Goal: Transaction & Acquisition: Purchase product/service

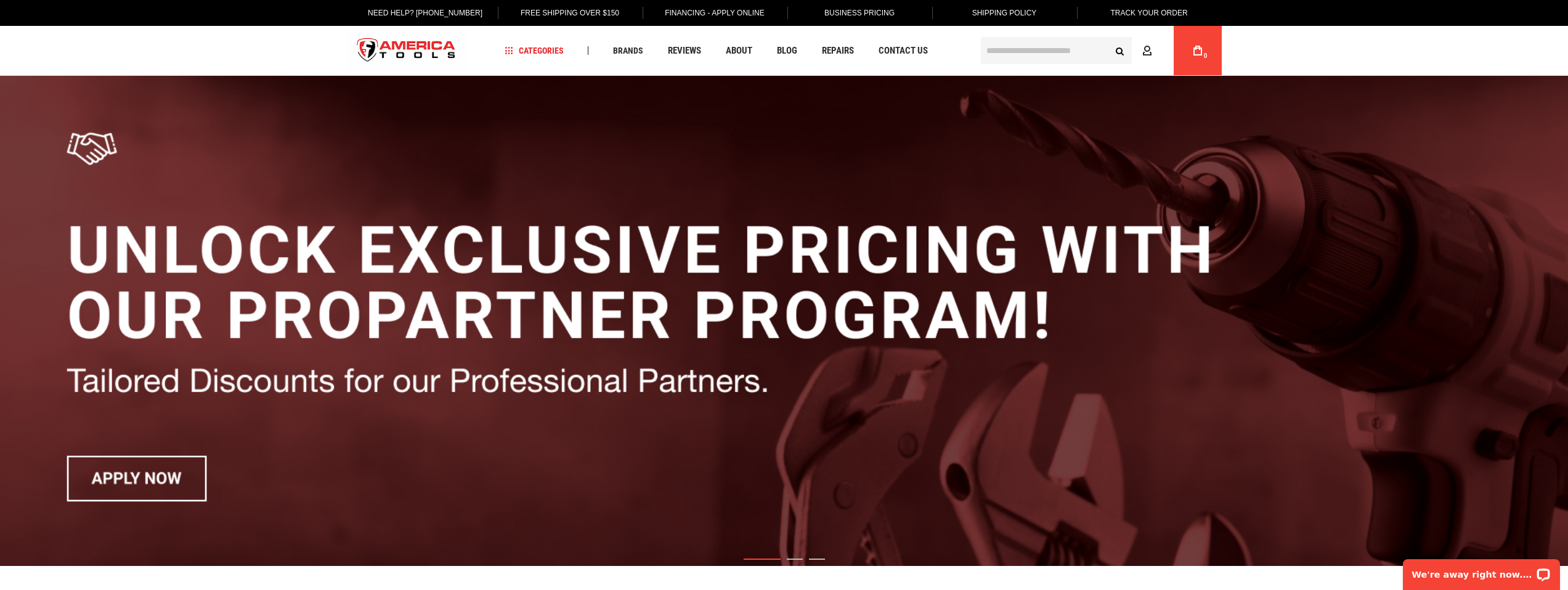
click at [1068, 46] on input "text" at bounding box center [1056, 51] width 151 height 27
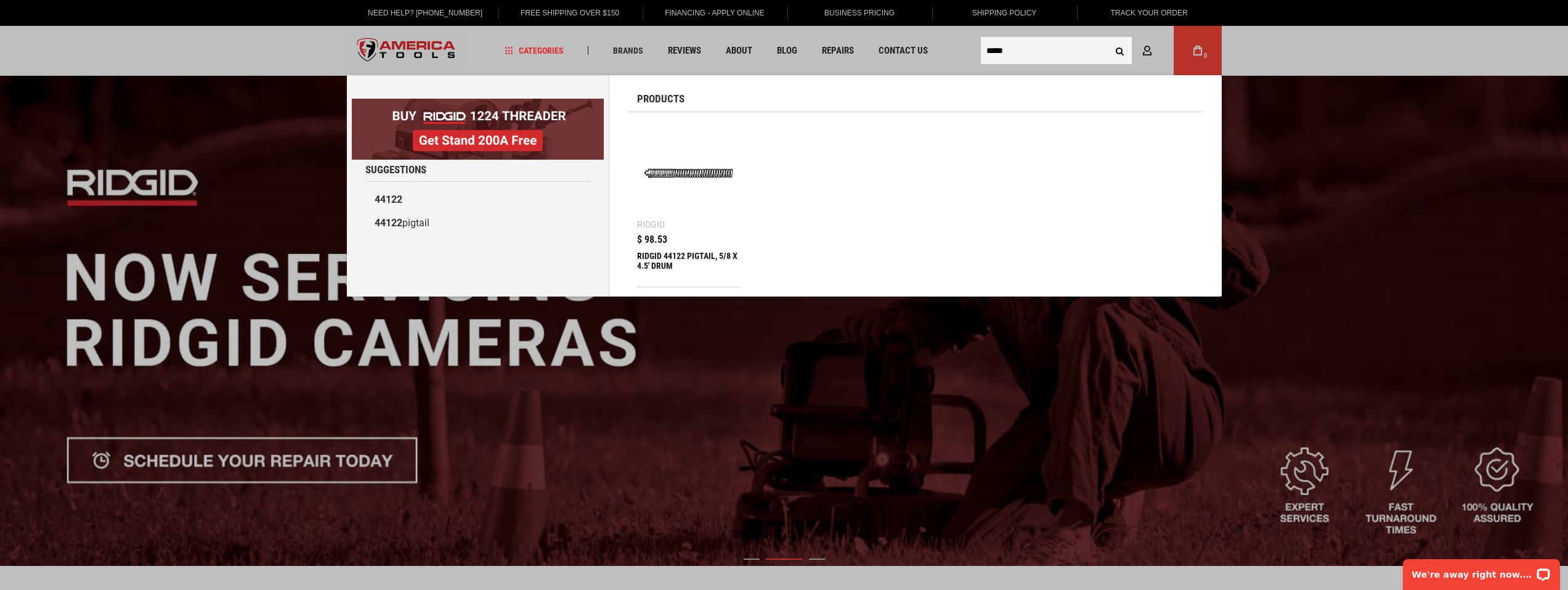
type input "*****"
click at [669, 256] on div "RIDGID 44122 PIGTAIL, 5/8 X 4.5' DRUM" at bounding box center [689, 266] width 104 height 30
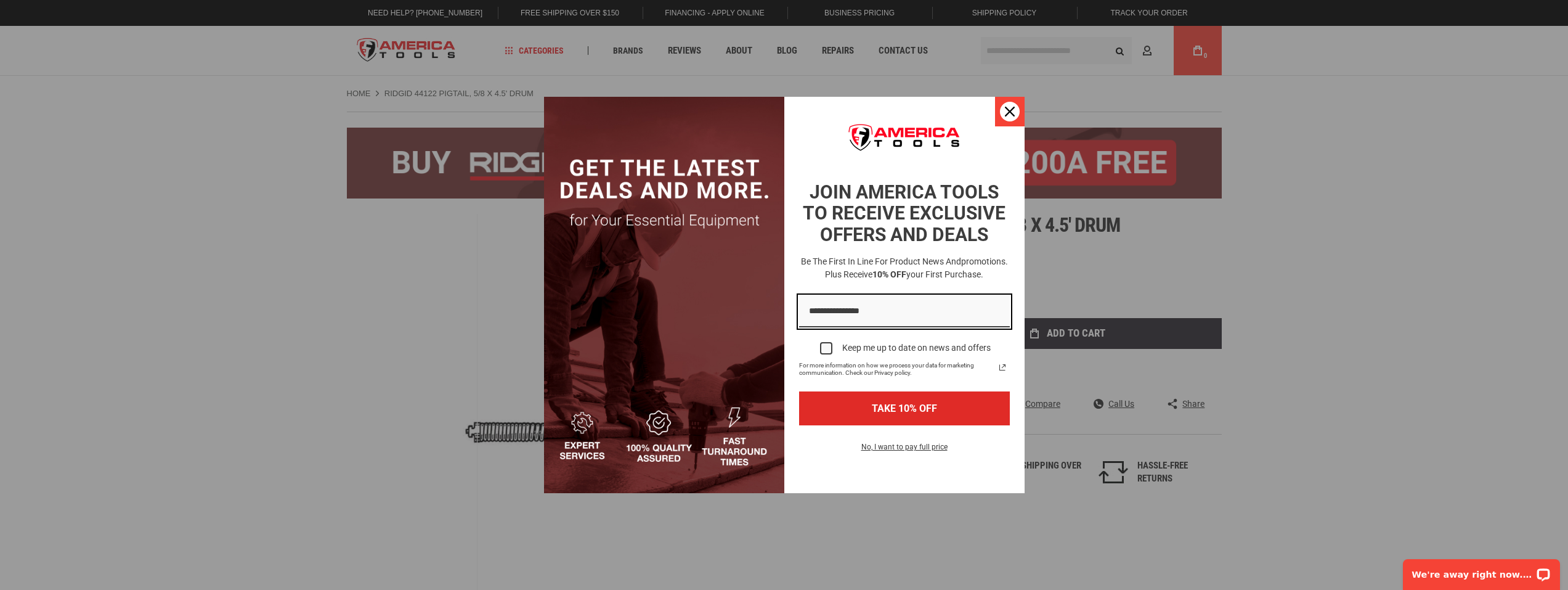
type input "**********"
click at [1005, 113] on icon "close icon" at bounding box center [1009, 111] width 10 height 10
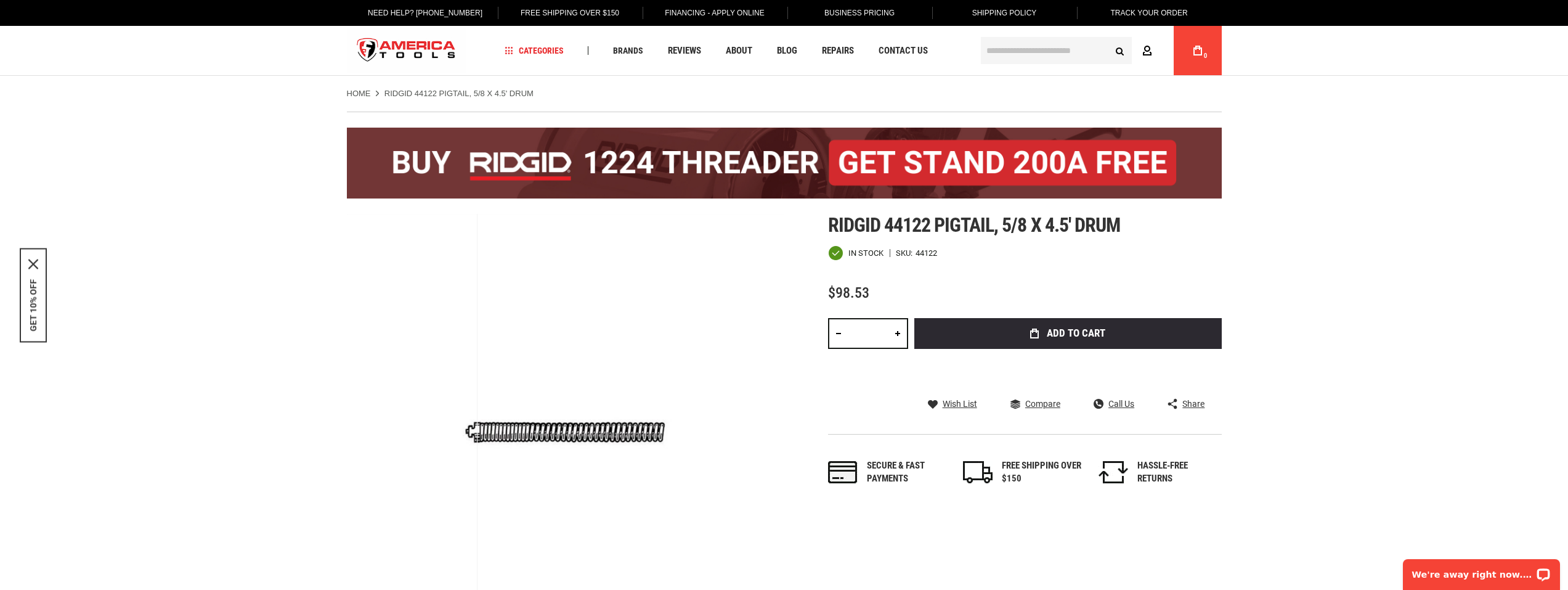
click at [1148, 51] on icon at bounding box center [1147, 51] width 10 height 12
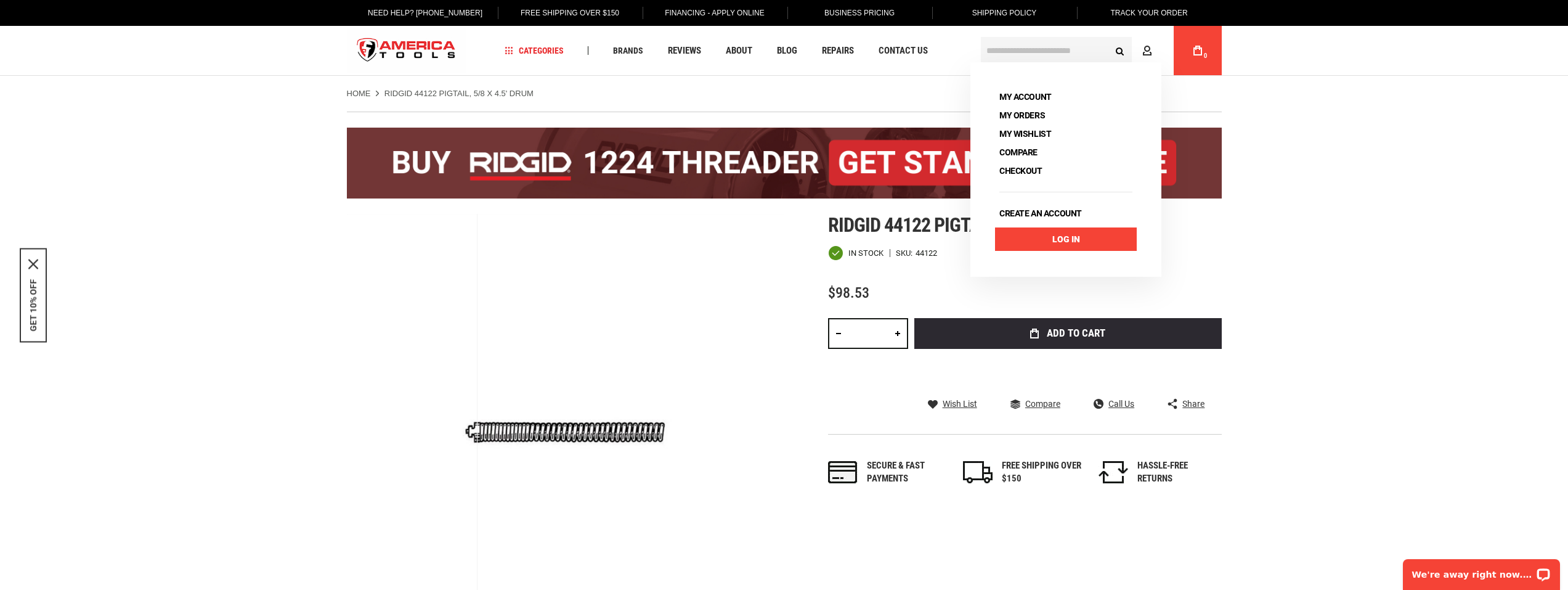
click at [1040, 235] on link "Log In" at bounding box center [1066, 239] width 141 height 24
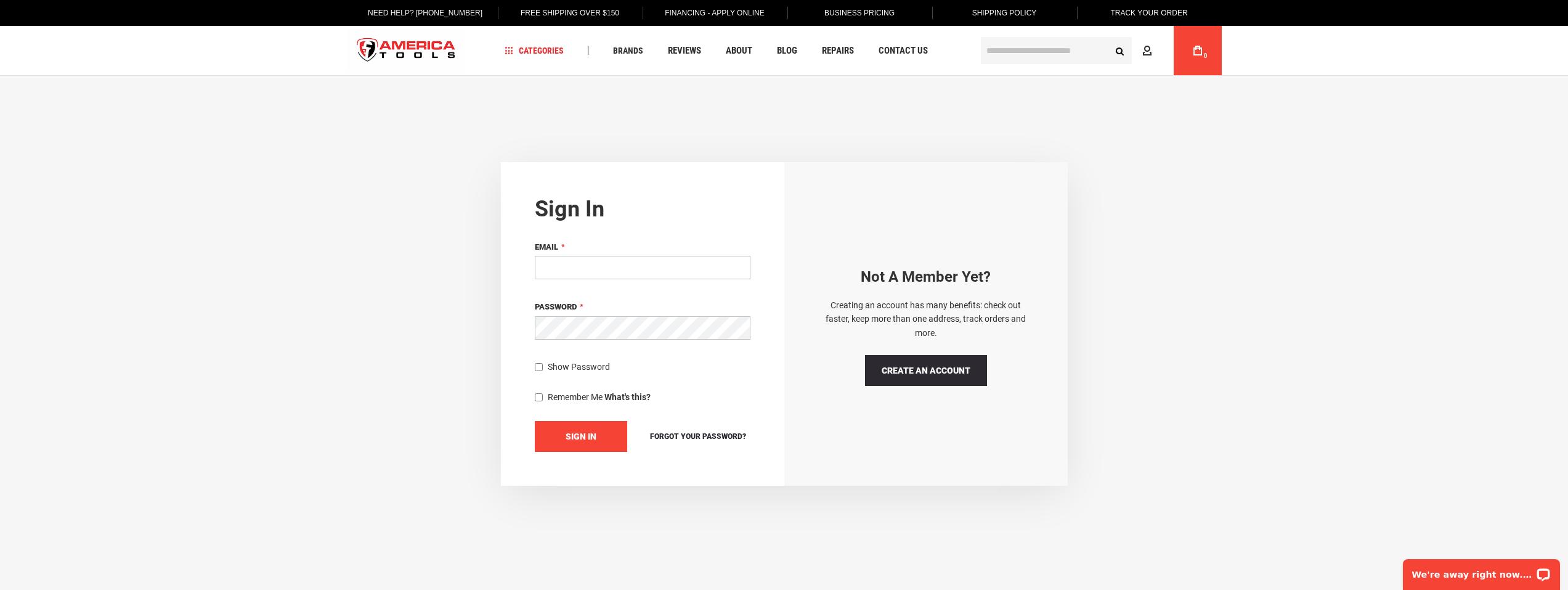
type input "**********"
click at [572, 435] on span "Sign In" at bounding box center [580, 436] width 30 height 10
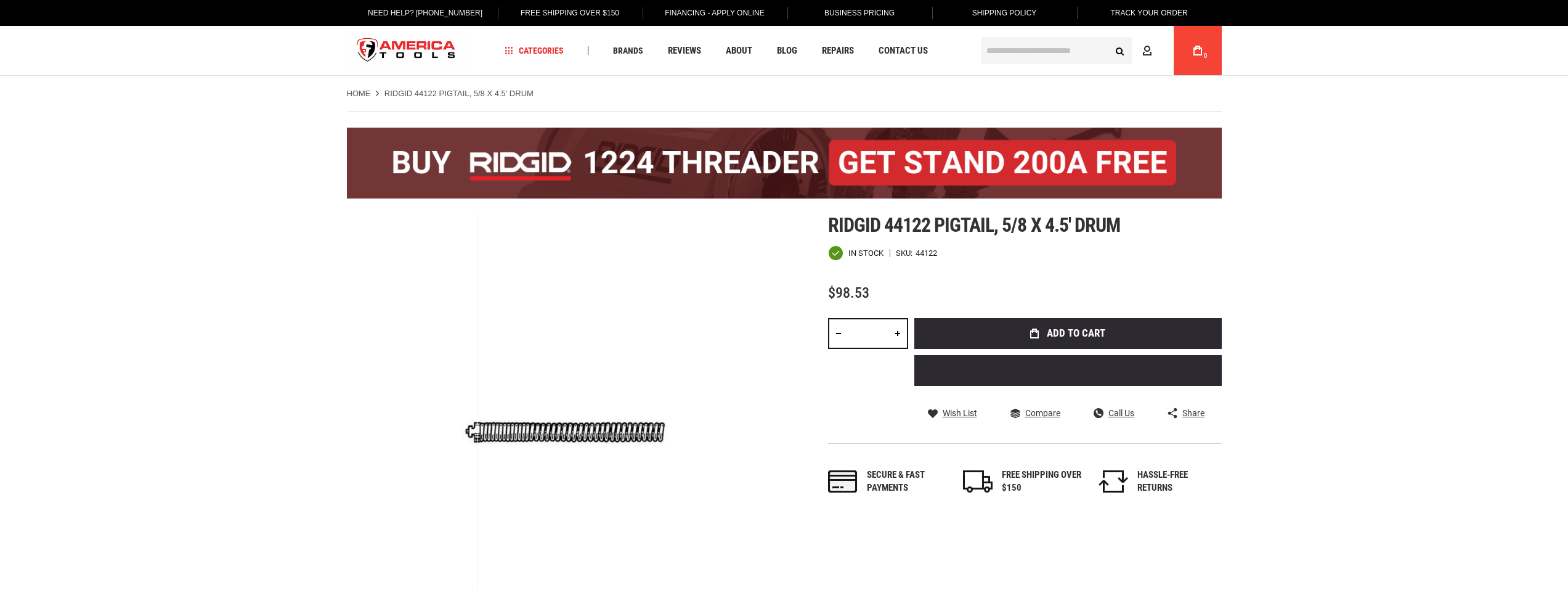
type input "**********"
click at [900, 338] on link at bounding box center [897, 333] width 21 height 30
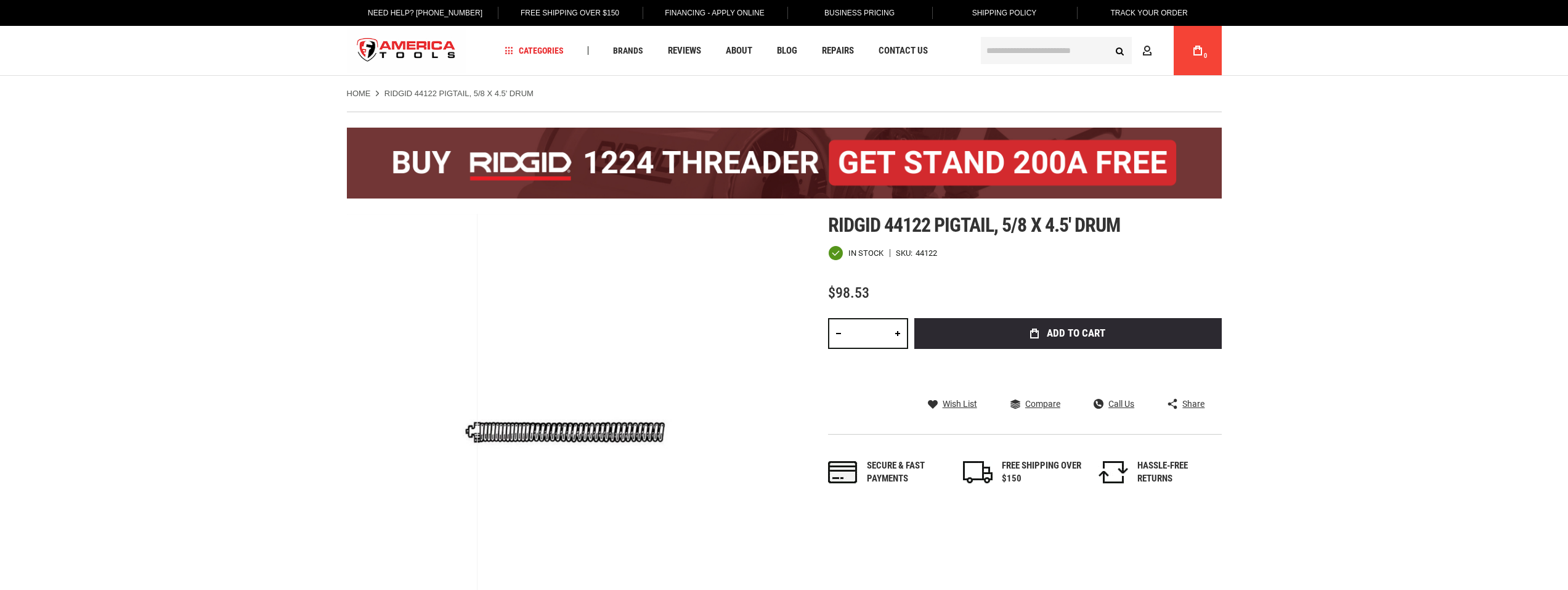
click at [900, 338] on link at bounding box center [897, 333] width 21 height 30
drag, startPoint x: 832, startPoint y: 337, endPoint x: 840, endPoint y: 335, distance: 8.2
click at [832, 337] on link at bounding box center [838, 333] width 21 height 30
type input "*"
click at [869, 301] on div at bounding box center [848, 301] width 41 height 0
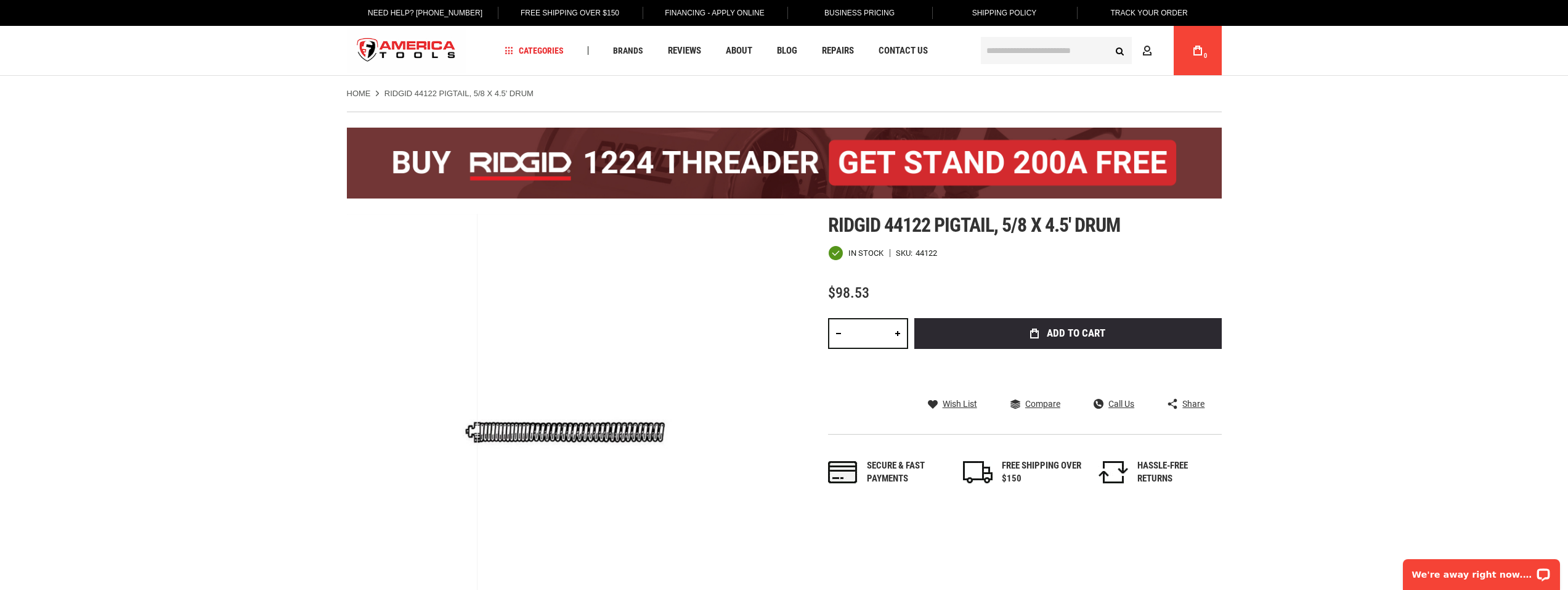
click at [869, 301] on div at bounding box center [848, 301] width 41 height 0
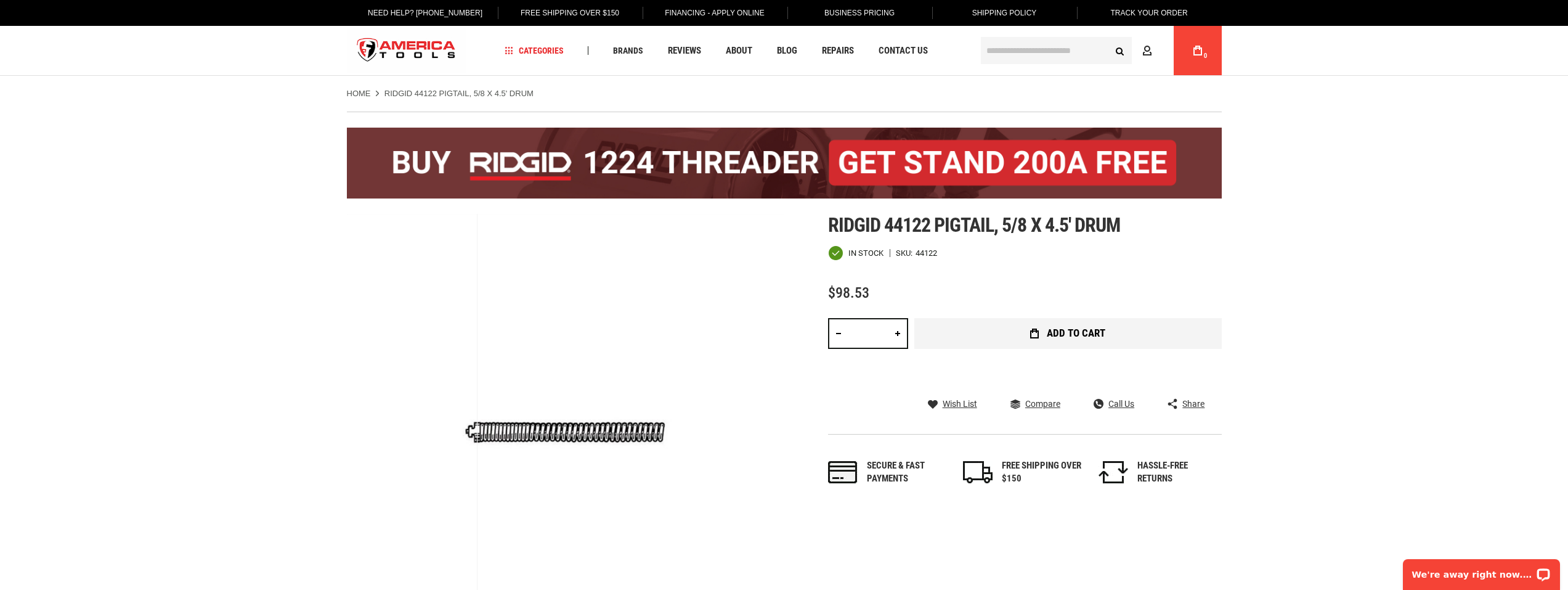
click at [963, 349] on button "Add to Cart" at bounding box center [1068, 333] width 307 height 30
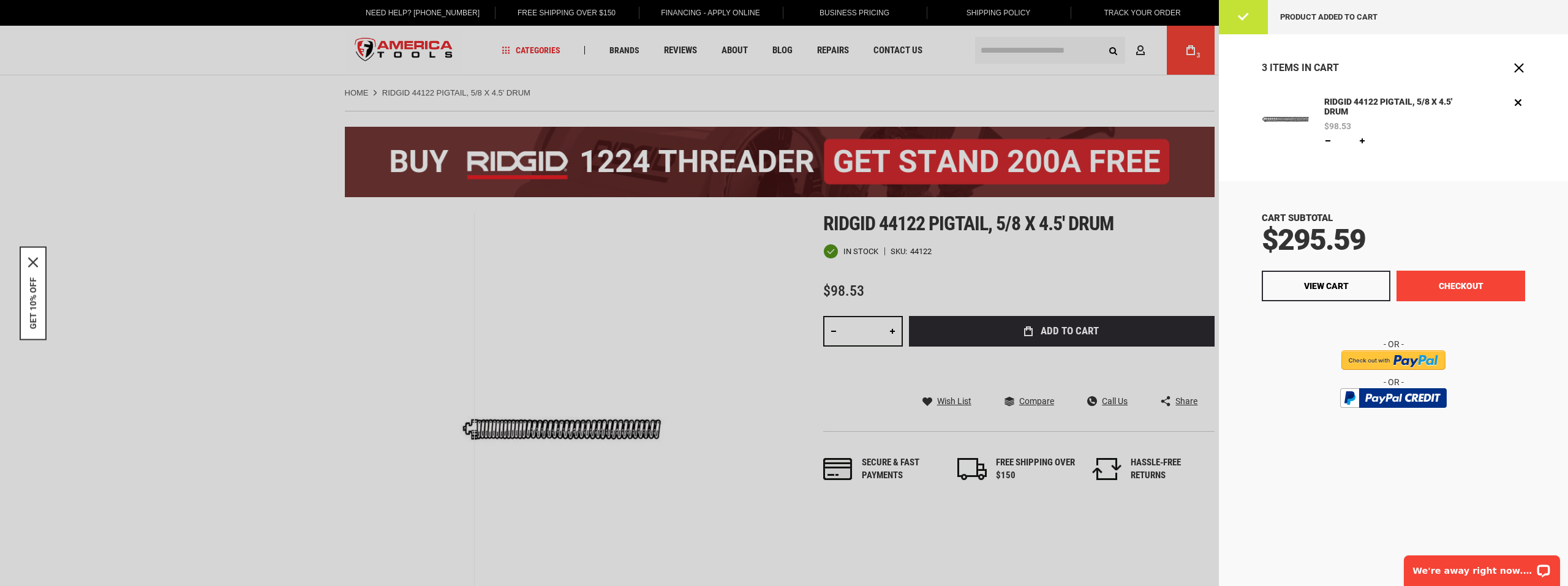
click at [1419, 293] on button "Checkout" at bounding box center [1460, 285] width 129 height 30
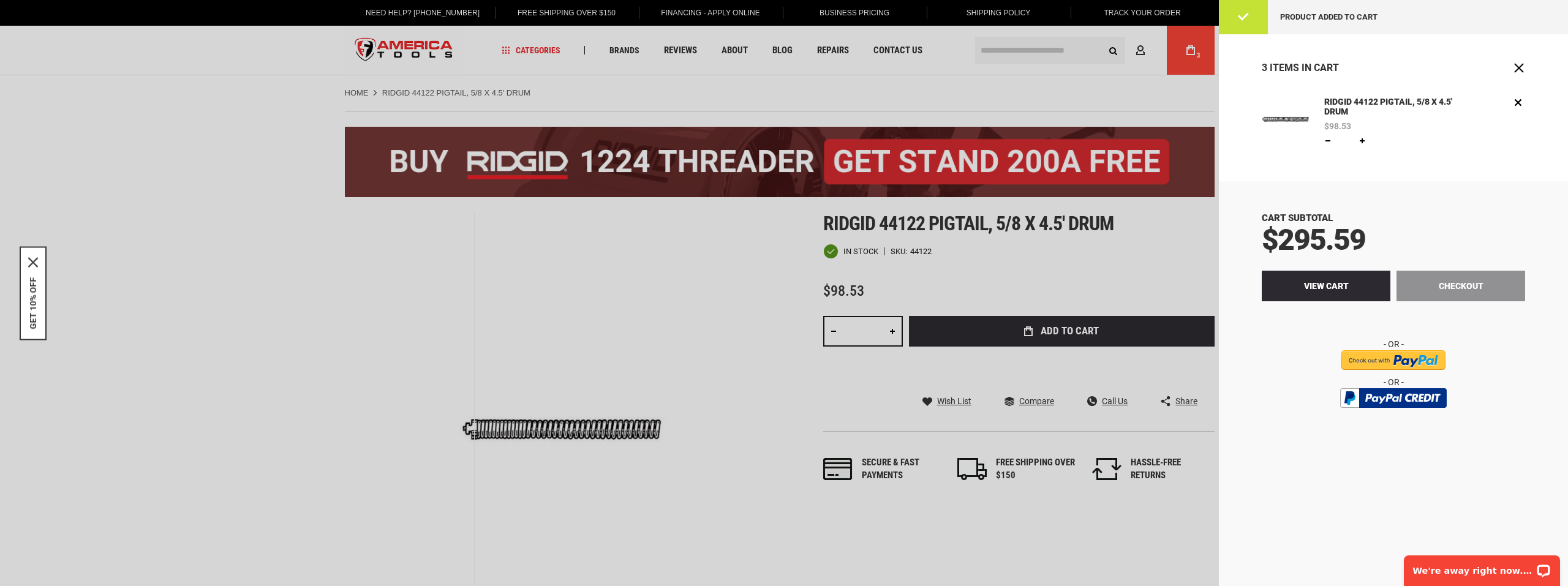
click at [1317, 290] on span "View Cart" at bounding box center [1326, 286] width 44 height 10
click at [1518, 65] on span "Close" at bounding box center [1519, 68] width 12 height 12
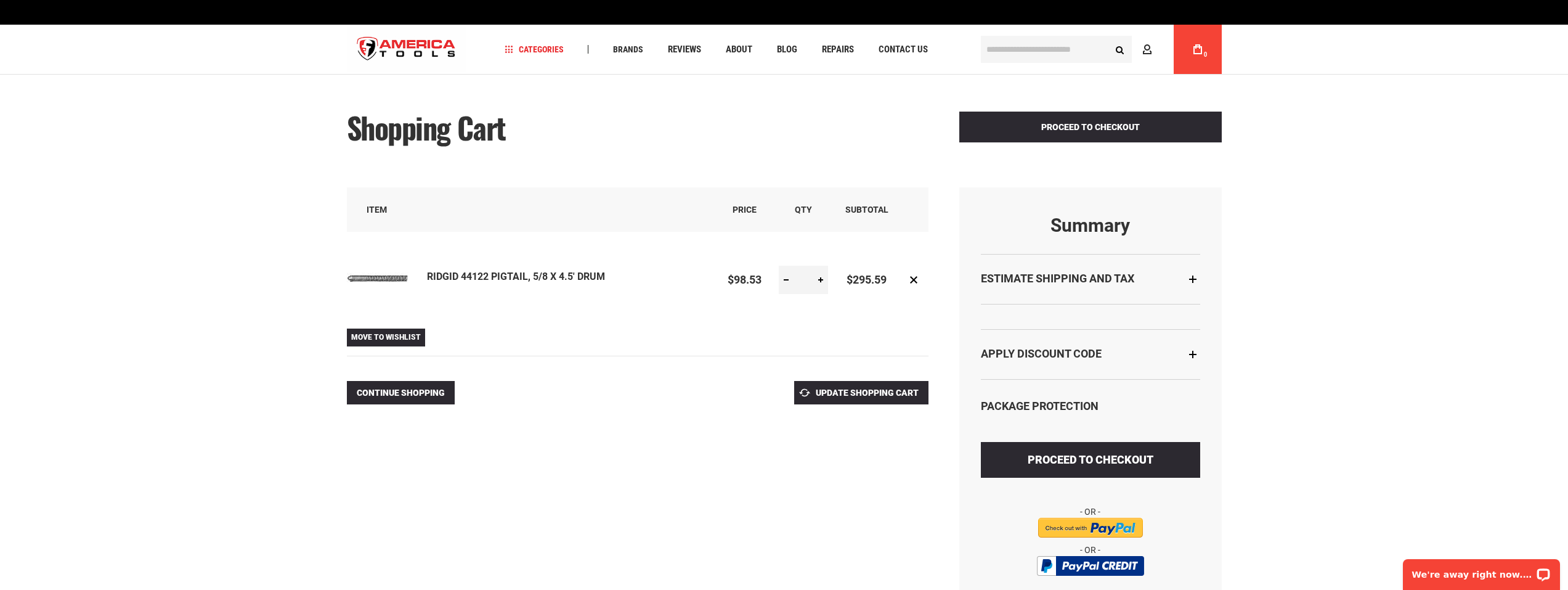
click at [1427, 237] on div "Language English Español Need Help? [PHONE_NUMBER] Free Shipping Over $150 Fina…" at bounding box center [784, 579] width 1568 height 1158
click at [1188, 356] on div "Apply Discount Code" at bounding box center [1091, 354] width 219 height 50
click at [1191, 353] on div "Apply Discount Code" at bounding box center [1091, 354] width 219 height 50
click at [1191, 274] on div "Estimate Shipping and Tax" at bounding box center [1091, 279] width 219 height 50
click at [1351, 257] on div "Language English Español Need Help? +1 305-513-9914 Free Shipping Over $150 Fin…" at bounding box center [784, 579] width 1568 height 1158
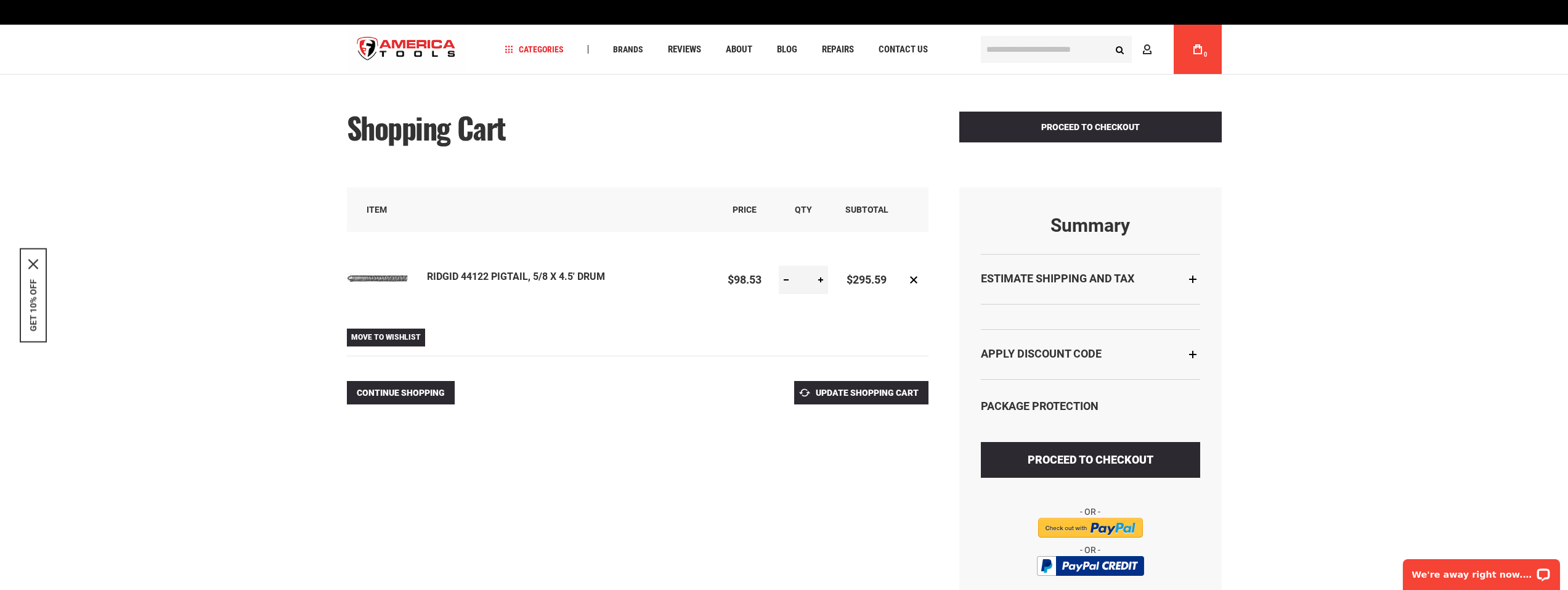
click at [1190, 280] on div "Estimate Shipping and Tax" at bounding box center [1091, 279] width 219 height 50
click at [1203, 279] on div "Summary Estimate Shipping and Tax Apply Discount Code Enter discount code Apply…" at bounding box center [1091, 428] width 263 height 481
click at [1193, 281] on div "Estimate Shipping and Tax" at bounding box center [1091, 279] width 219 height 50
click at [1036, 274] on strong "Estimate Shipping and Tax" at bounding box center [1058, 278] width 154 height 13
click at [225, 147] on div "Language English Español Need Help? +1 305-513-9914 Free Shipping Over $150 Fin…" at bounding box center [784, 579] width 1568 height 1158
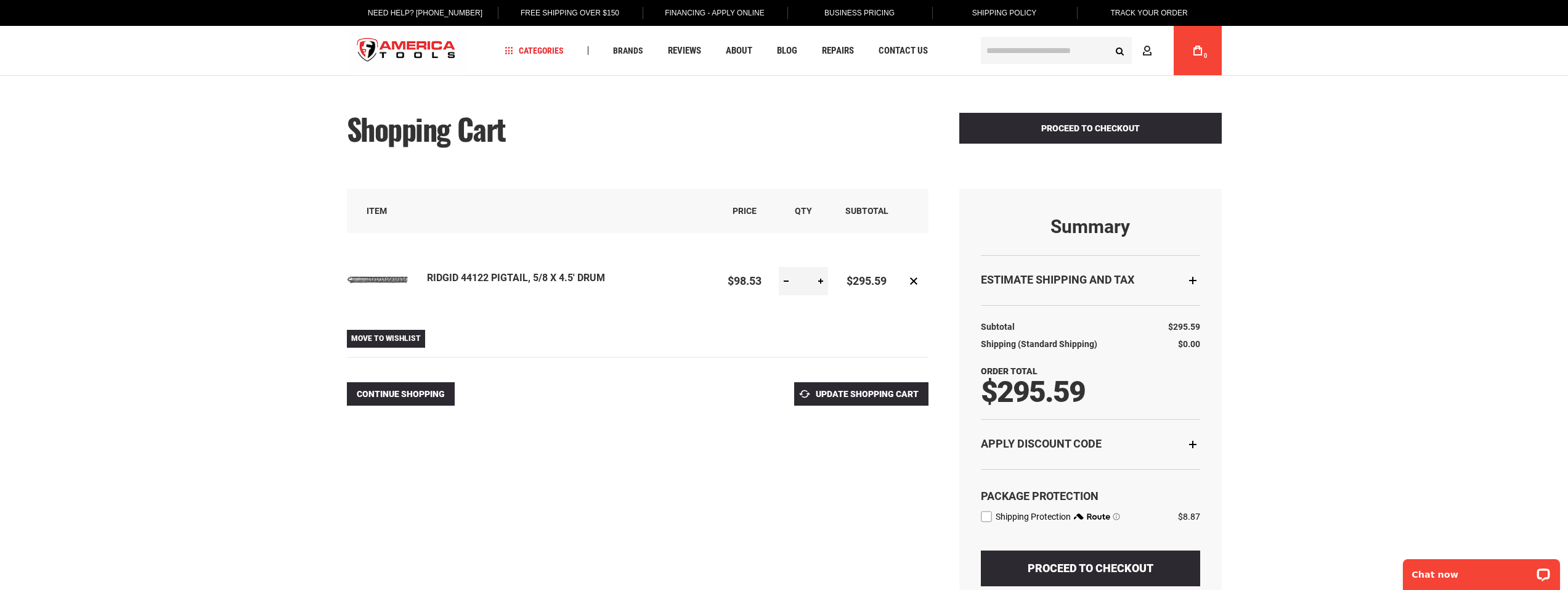
click at [1447, 589] on div at bounding box center [784, 590] width 1568 height 0
click at [1010, 589] on div at bounding box center [784, 590] width 1568 height 0
click at [984, 517] on label "route shipping protection selector element" at bounding box center [986, 516] width 11 height 11
click at [858, 499] on div "**********" at bounding box center [784, 460] width 875 height 719
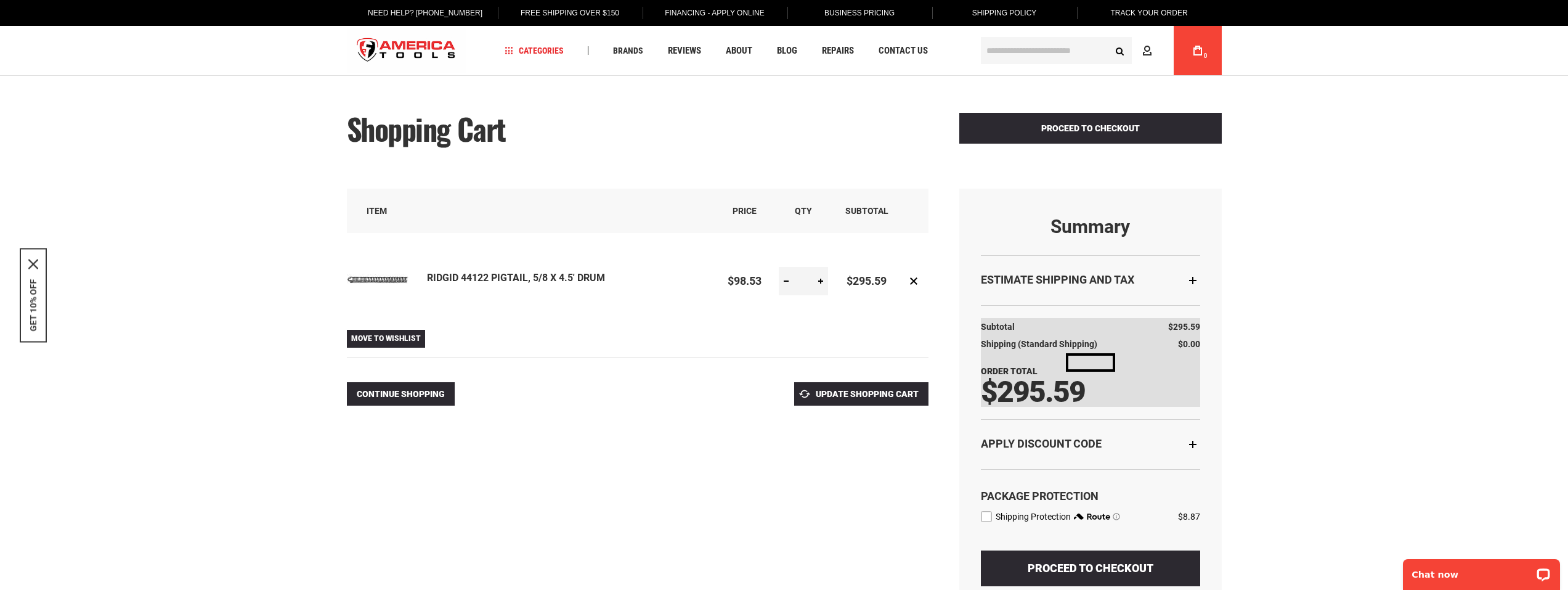
click at [987, 521] on div "Package Protection Shipping Protection $8.87 POWERED BY We’ve got you covered. …" at bounding box center [1091, 495] width 219 height 54
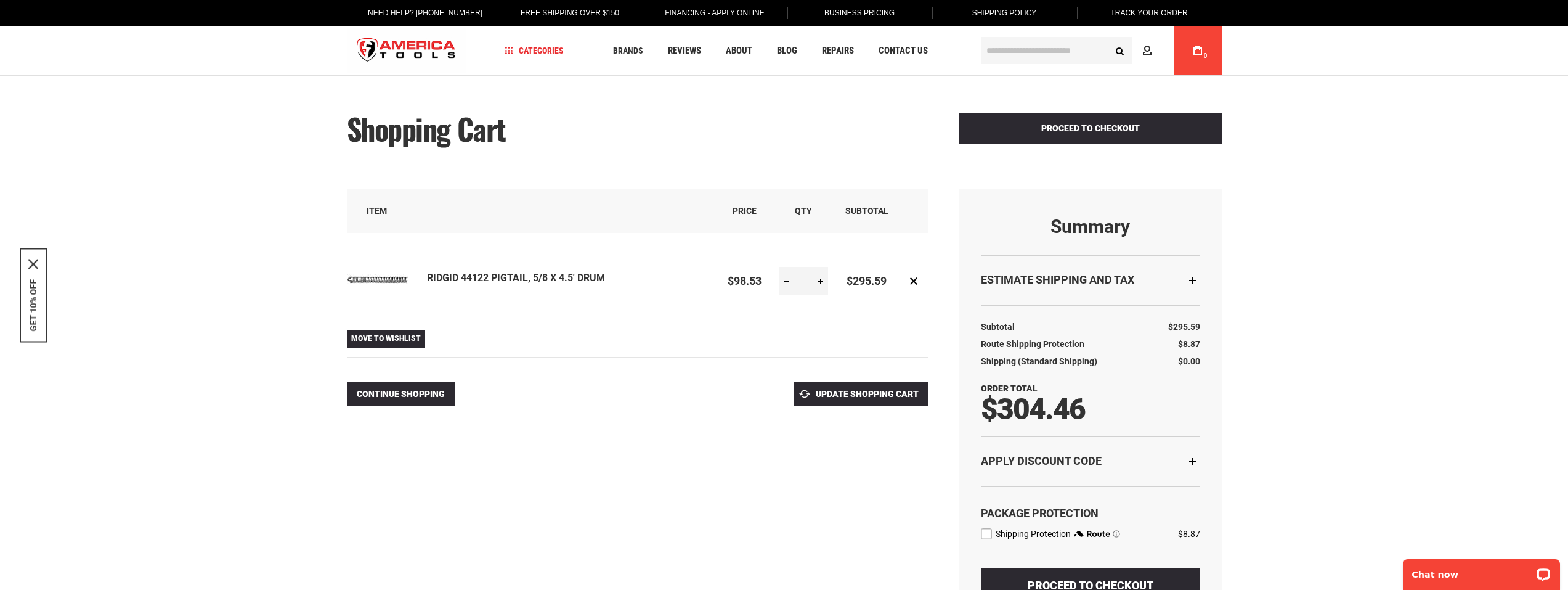
click at [986, 536] on label "route shipping protection selector element" at bounding box center [986, 534] width 11 height 11
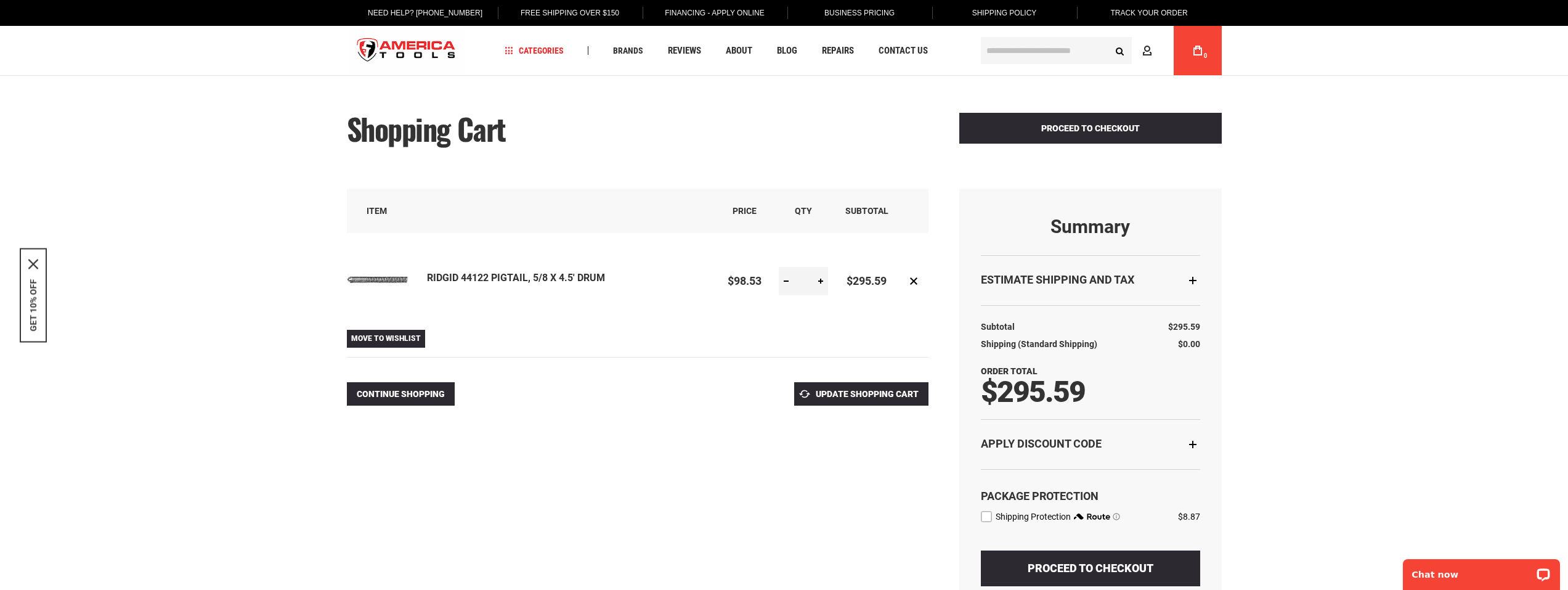
drag, startPoint x: 201, startPoint y: 245, endPoint x: 206, endPoint y: 238, distance: 8.6
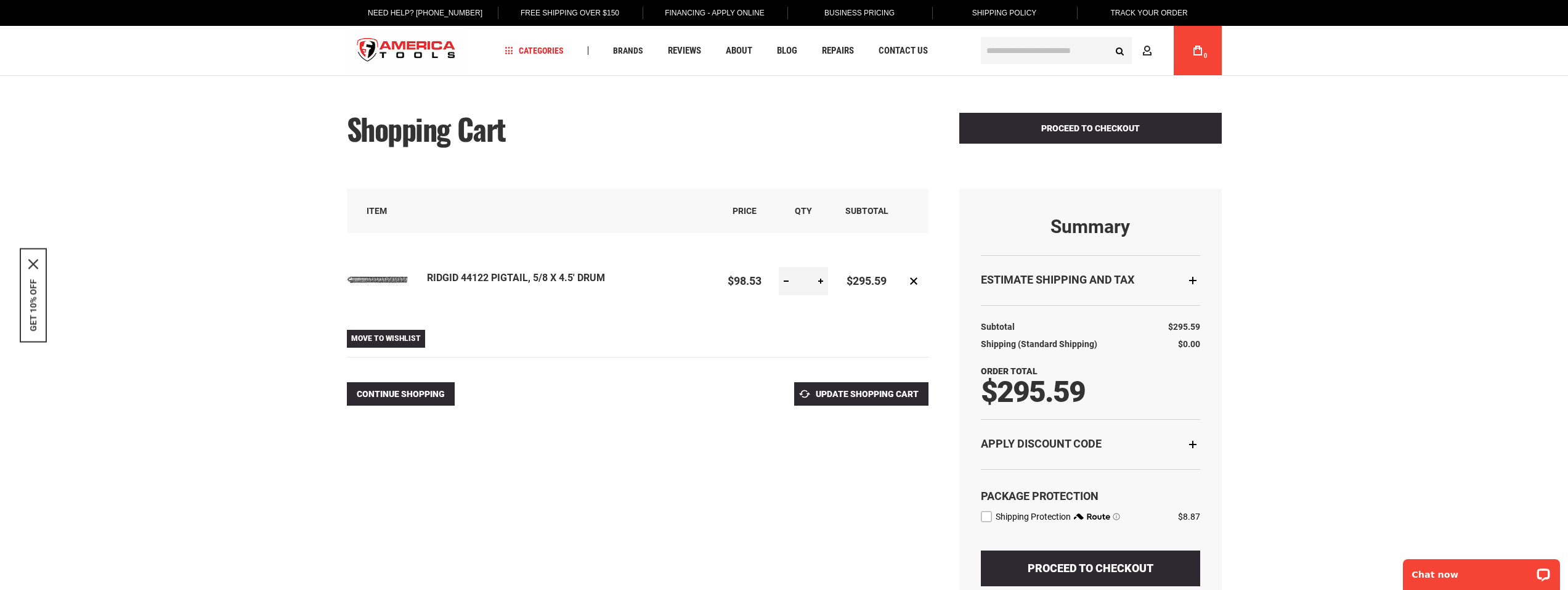
drag, startPoint x: 1403, startPoint y: 368, endPoint x: 1311, endPoint y: 359, distance: 92.4
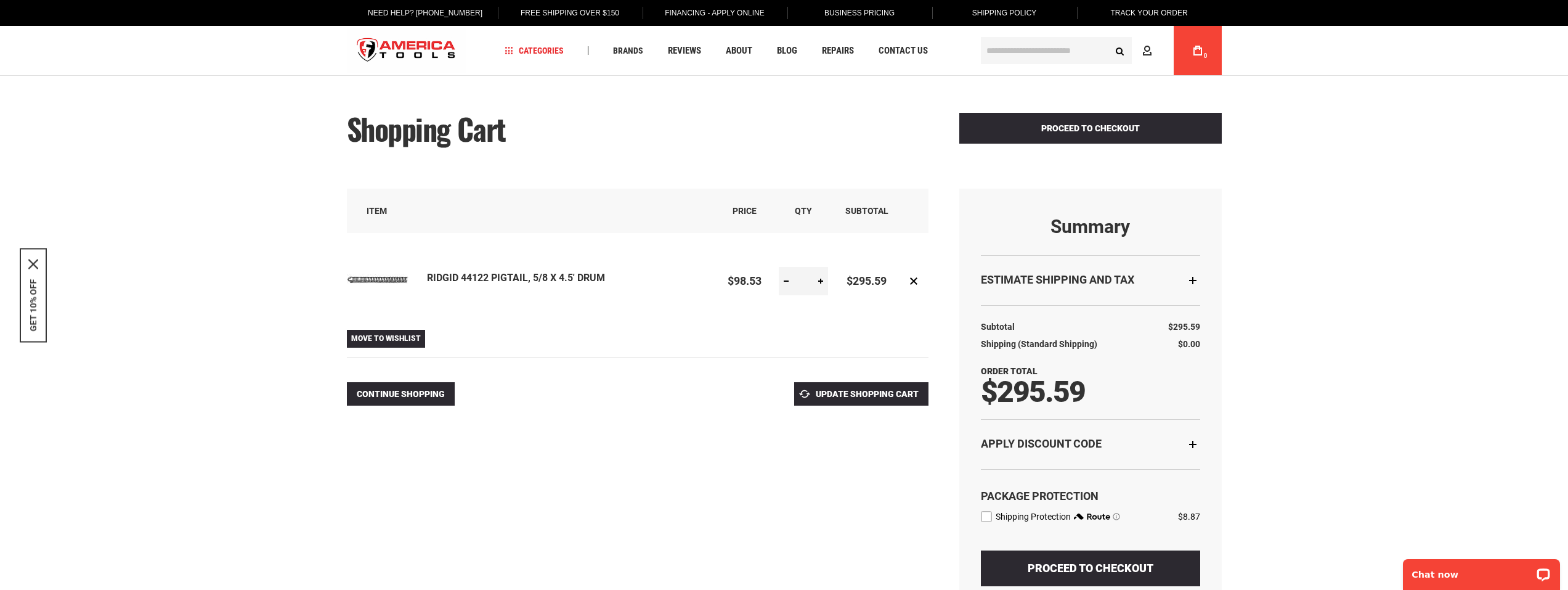
click at [469, 281] on link "RIDGID 44122 PIGTAIL, 5/8 X 4.5' DRUM" at bounding box center [516, 277] width 178 height 12
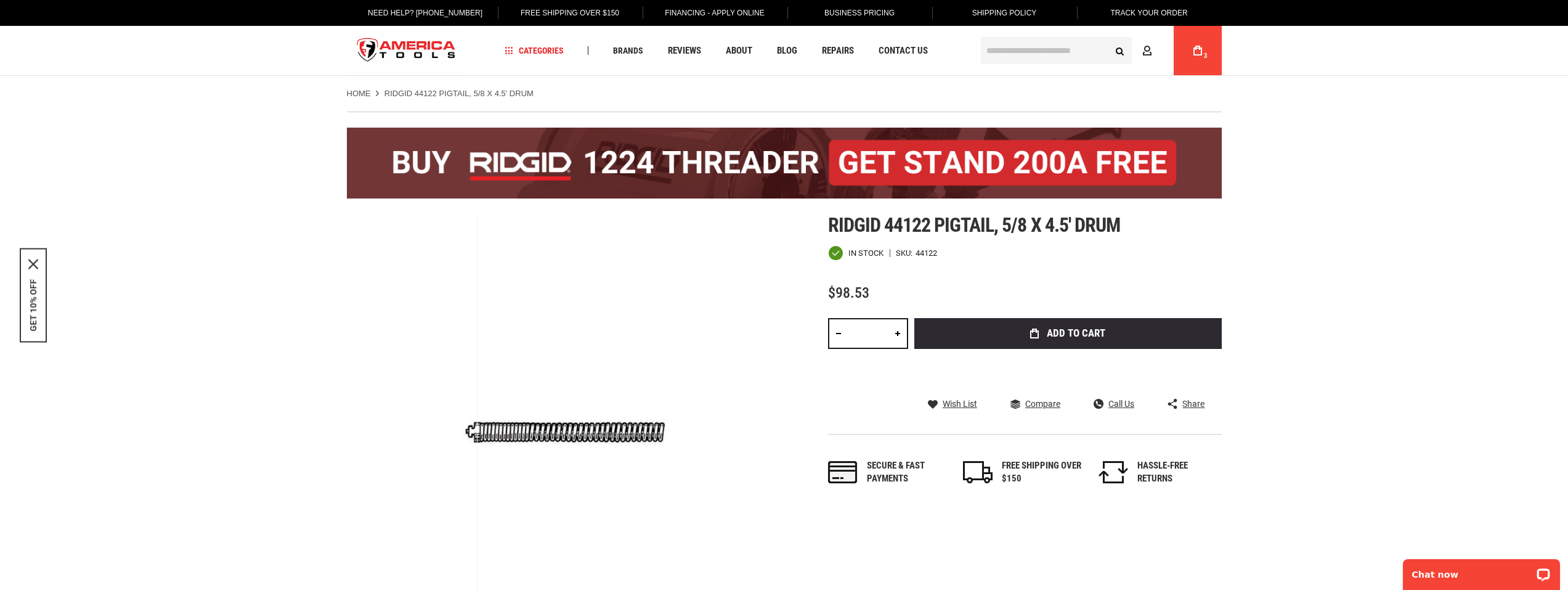
type input "**********"
